Goal: Information Seeking & Learning: Learn about a topic

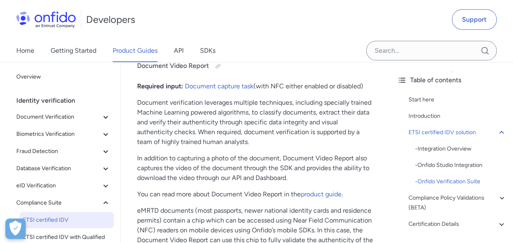
scroll to position [1292, 0]
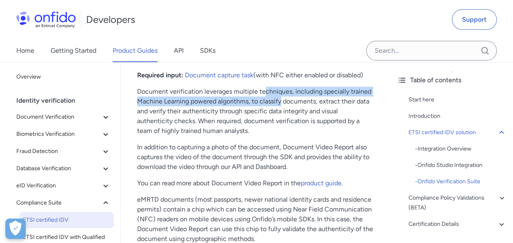
drag, startPoint x: 265, startPoint y: 93, endPoint x: 279, endPoint y: 99, distance: 15.2
click at [279, 99] on p "Document verification leverages multiple techniques, including specially traine…" at bounding box center [255, 111] width 237 height 49
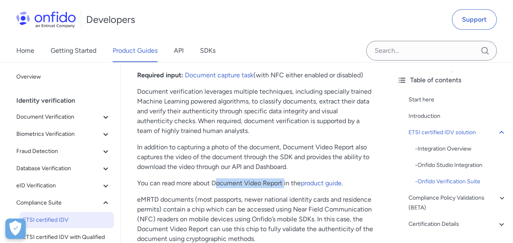
drag, startPoint x: 217, startPoint y: 182, endPoint x: 284, endPoint y: 182, distance: 67.0
click at [284, 182] on p "You can read more about Document Video Report in the product guide ." at bounding box center [255, 183] width 237 height 10
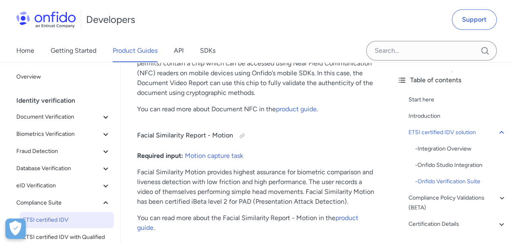
scroll to position [1455, 0]
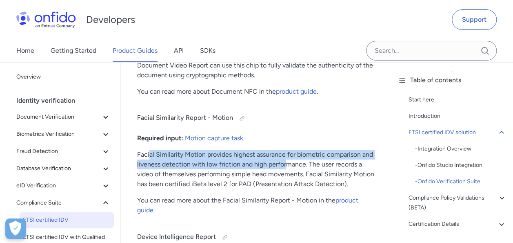
drag, startPoint x: 149, startPoint y: 154, endPoint x: 286, endPoint y: 159, distance: 137.3
click at [286, 159] on p "Facial Similarity Motion provides highest assurance for biometric comparison an…" at bounding box center [255, 168] width 237 height 39
click at [168, 167] on p "Facial Similarity Motion provides highest assurance for biometric comparison an…" at bounding box center [255, 168] width 237 height 39
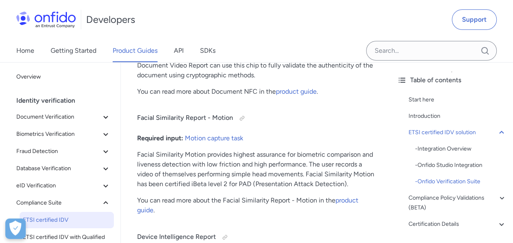
click at [154, 155] on p "Facial Similarity Motion provides highest assurance for biometric comparison an…" at bounding box center [255, 168] width 237 height 39
click at [172, 155] on p "Facial Similarity Motion provides highest assurance for biometric comparison an…" at bounding box center [255, 168] width 237 height 39
drag, startPoint x: 172, startPoint y: 155, endPoint x: 212, endPoint y: 154, distance: 40.8
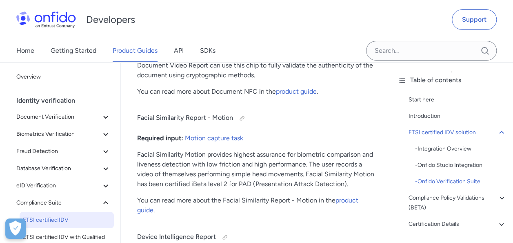
click at [212, 154] on p "Facial Similarity Motion provides highest assurance for biometric comparison an…" at bounding box center [255, 168] width 237 height 39
click at [218, 154] on p "Facial Similarity Motion provides highest assurance for biometric comparison an…" at bounding box center [255, 168] width 237 height 39
click at [249, 154] on p "Facial Similarity Motion provides highest assurance for biometric comparison an…" at bounding box center [255, 168] width 237 height 39
drag, startPoint x: 249, startPoint y: 154, endPoint x: 259, endPoint y: 153, distance: 9.9
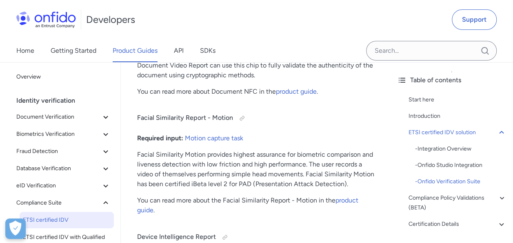
click at [259, 153] on p "Facial Similarity Motion provides highest assurance for biometric comparison an…" at bounding box center [255, 168] width 237 height 39
click at [192, 152] on p "Facial Similarity Motion provides highest assurance for biometric comparison an…" at bounding box center [255, 168] width 237 height 39
drag, startPoint x: 192, startPoint y: 152, endPoint x: 215, endPoint y: 154, distance: 22.5
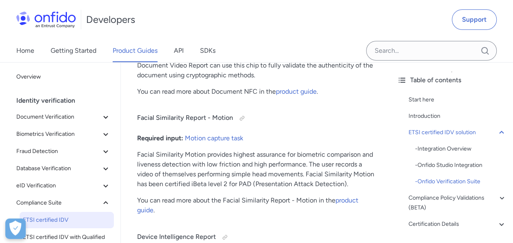
click at [215, 154] on p "Facial Similarity Motion provides highest assurance for biometric comparison an…" at bounding box center [255, 168] width 237 height 39
drag, startPoint x: 215, startPoint y: 154, endPoint x: 247, endPoint y: 153, distance: 32.7
click at [247, 153] on p "Facial Similarity Motion provides highest assurance for biometric comparison an…" at bounding box center [255, 168] width 237 height 39
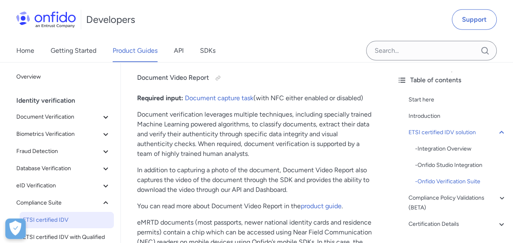
scroll to position [1251, 0]
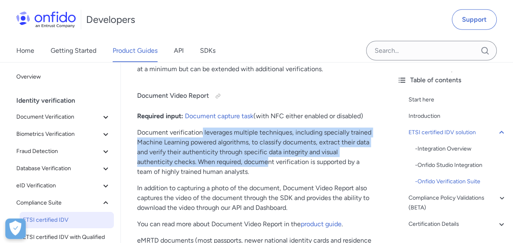
drag, startPoint x: 202, startPoint y: 133, endPoint x: 269, endPoint y: 157, distance: 71.6
click at [269, 157] on p "Document verification leverages multiple techniques, including specially traine…" at bounding box center [255, 151] width 237 height 49
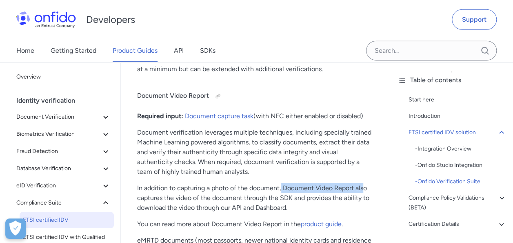
drag, startPoint x: 269, startPoint y: 157, endPoint x: 363, endPoint y: 184, distance: 98.0
click at [363, 184] on p "In addition to capturing a photo of the document, Document Video Report also ca…" at bounding box center [255, 197] width 237 height 29
drag, startPoint x: 242, startPoint y: 198, endPoint x: 257, endPoint y: 197, distance: 15.5
click at [257, 197] on p "In addition to capturing a photo of the document, Document Video Report also ca…" at bounding box center [255, 197] width 237 height 29
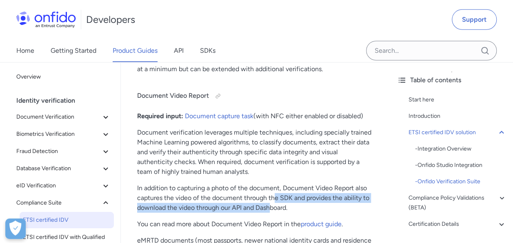
drag, startPoint x: 257, startPoint y: 197, endPoint x: 270, endPoint y: 212, distance: 19.4
click at [218, 163] on p "Document verification leverages multiple techniques, including specially traine…" at bounding box center [255, 151] width 237 height 49
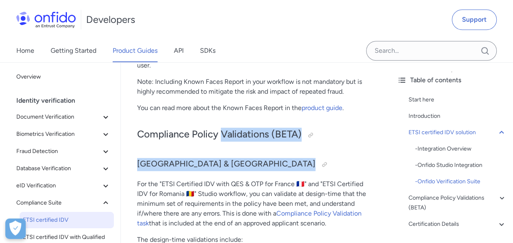
scroll to position [1864, 0]
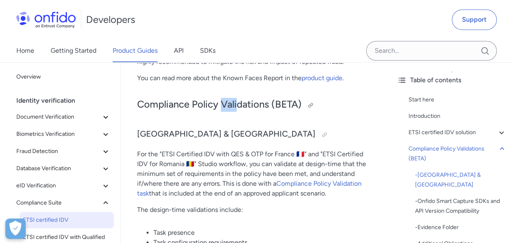
drag, startPoint x: 221, startPoint y: 145, endPoint x: 237, endPoint y: 106, distance: 41.8
click at [237, 106] on h2 "Compliance Policy Validations (BETA)" at bounding box center [255, 105] width 237 height 14
drag, startPoint x: 237, startPoint y: 106, endPoint x: 204, endPoint y: 107, distance: 33.1
click at [204, 107] on h2 "Compliance Policy Validations (BETA)" at bounding box center [255, 105] width 237 height 14
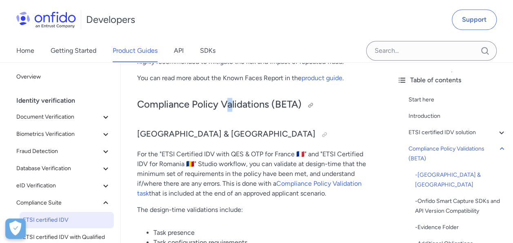
drag, startPoint x: 204, startPoint y: 107, endPoint x: 230, endPoint y: 105, distance: 26.6
click at [230, 105] on h2 "Compliance Policy Validations (BETA)" at bounding box center [255, 105] width 237 height 14
drag, startPoint x: 230, startPoint y: 105, endPoint x: 213, endPoint y: 104, distance: 17.2
click at [213, 104] on h2 "Compliance Policy Validations (BETA)" at bounding box center [255, 105] width 237 height 14
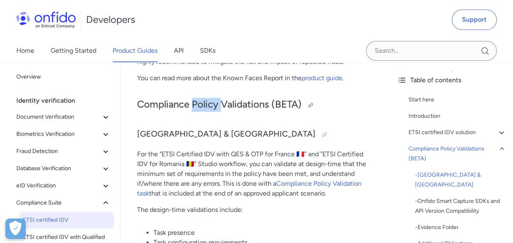
click at [213, 104] on h2 "Compliance Policy Validations (BETA)" at bounding box center [255, 105] width 237 height 14
drag, startPoint x: 213, startPoint y: 104, endPoint x: 244, endPoint y: 104, distance: 31.0
click at [244, 104] on h2 "Compliance Policy Validations (BETA)" at bounding box center [255, 105] width 237 height 14
